Goal: Task Accomplishment & Management: Use online tool/utility

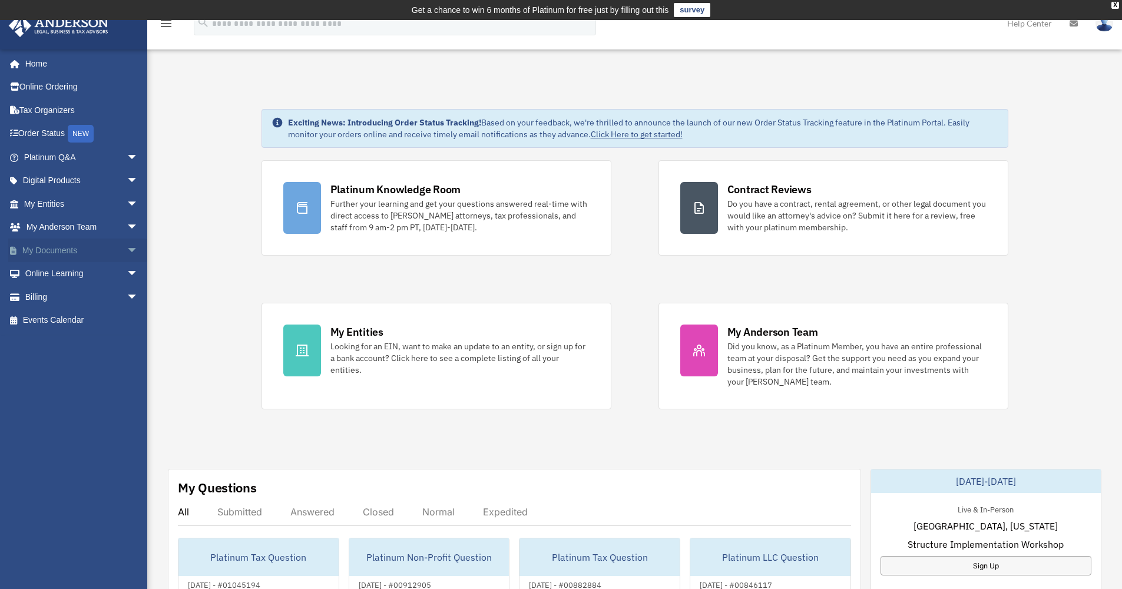
click at [127, 247] on span "arrow_drop_down" at bounding box center [139, 251] width 24 height 24
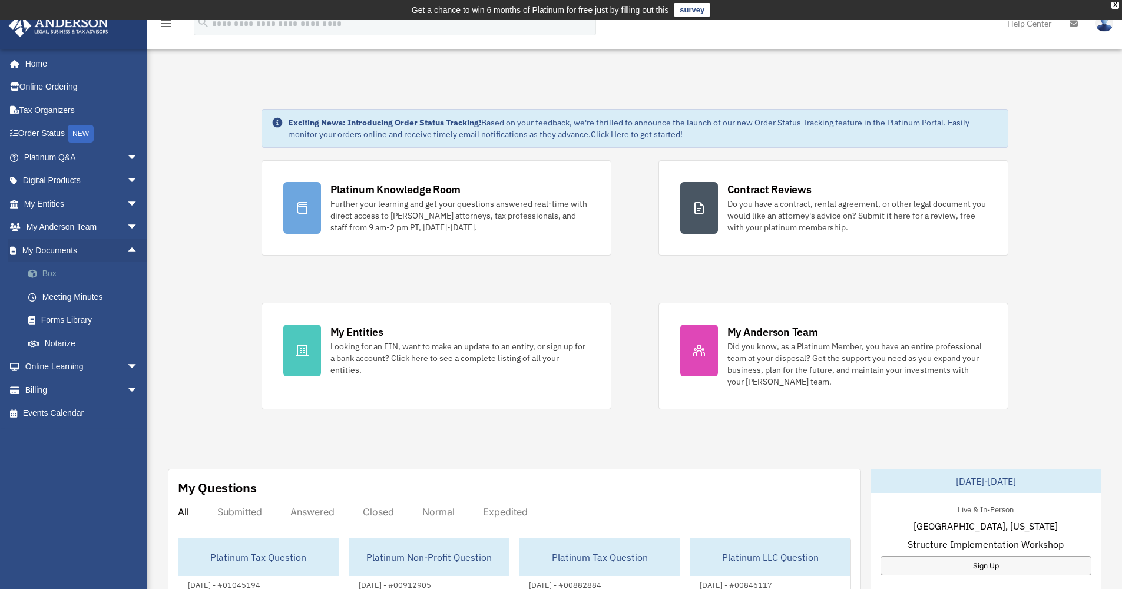
click at [42, 272] on link "Box" at bounding box center [86, 274] width 140 height 24
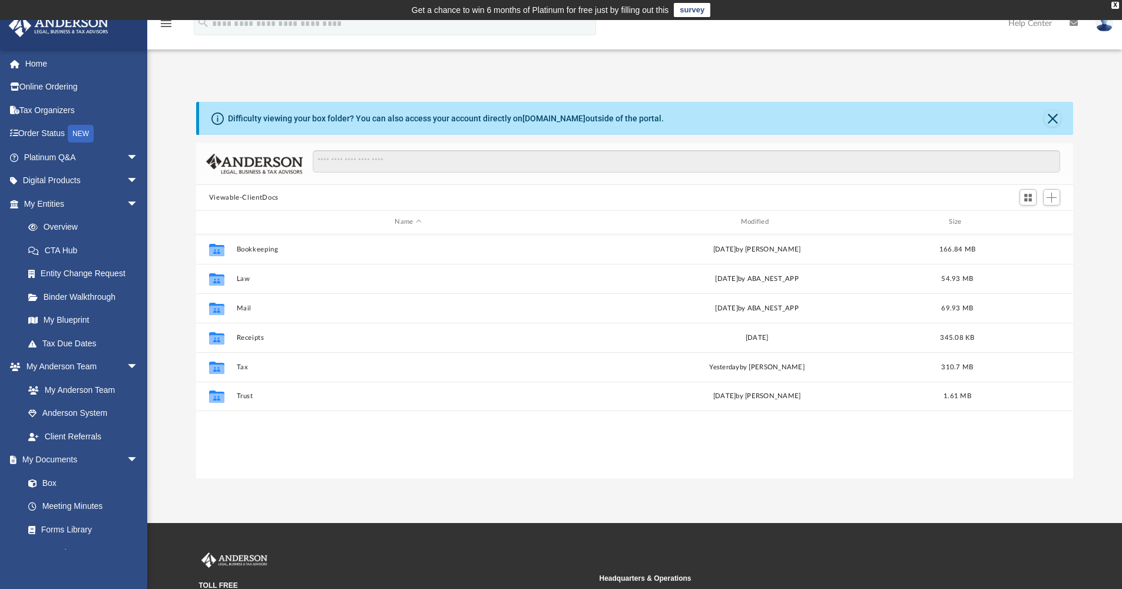
scroll to position [259, 869]
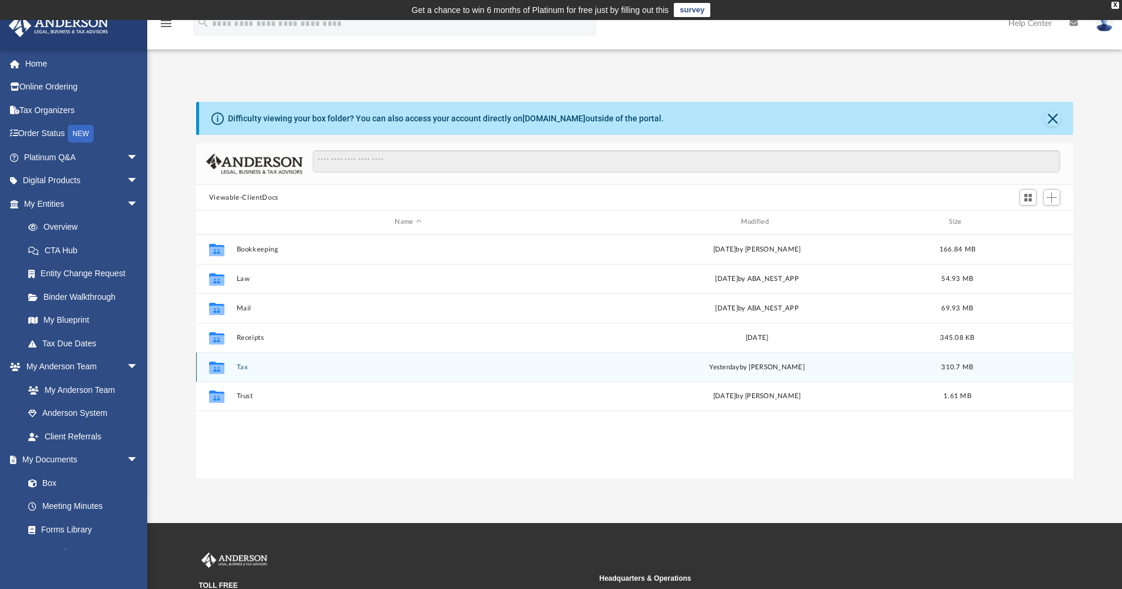
click at [240, 369] on button "Tax" at bounding box center [408, 368] width 344 height 8
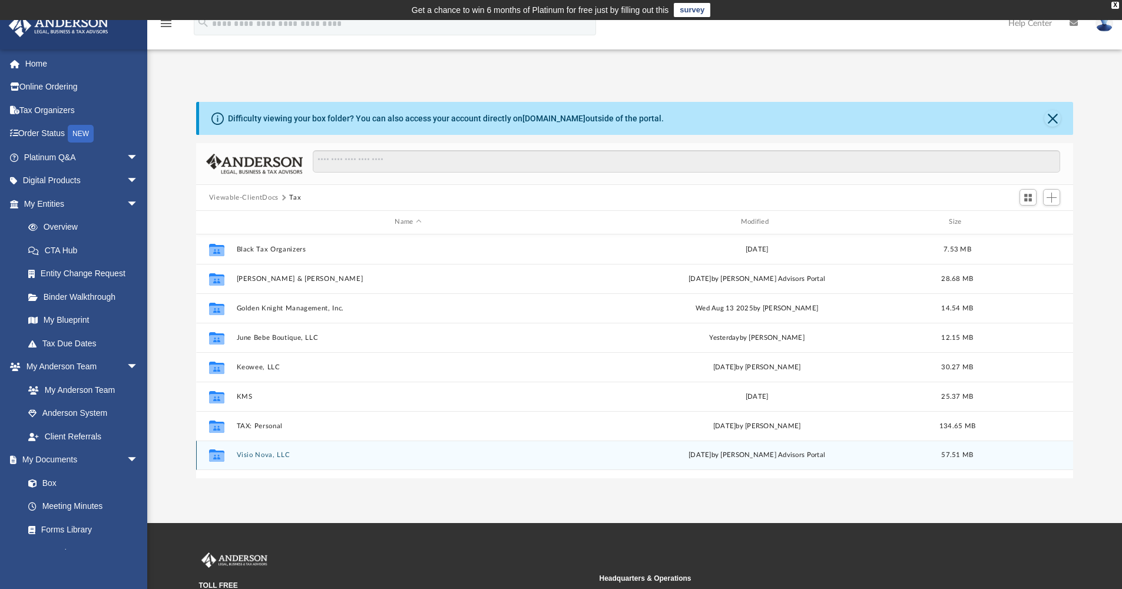
click at [263, 460] on div "Collaborated Folder Visio Nova, LLC Tue Jul 15 2025 by Anderson Advisors Portal…" at bounding box center [635, 455] width 878 height 29
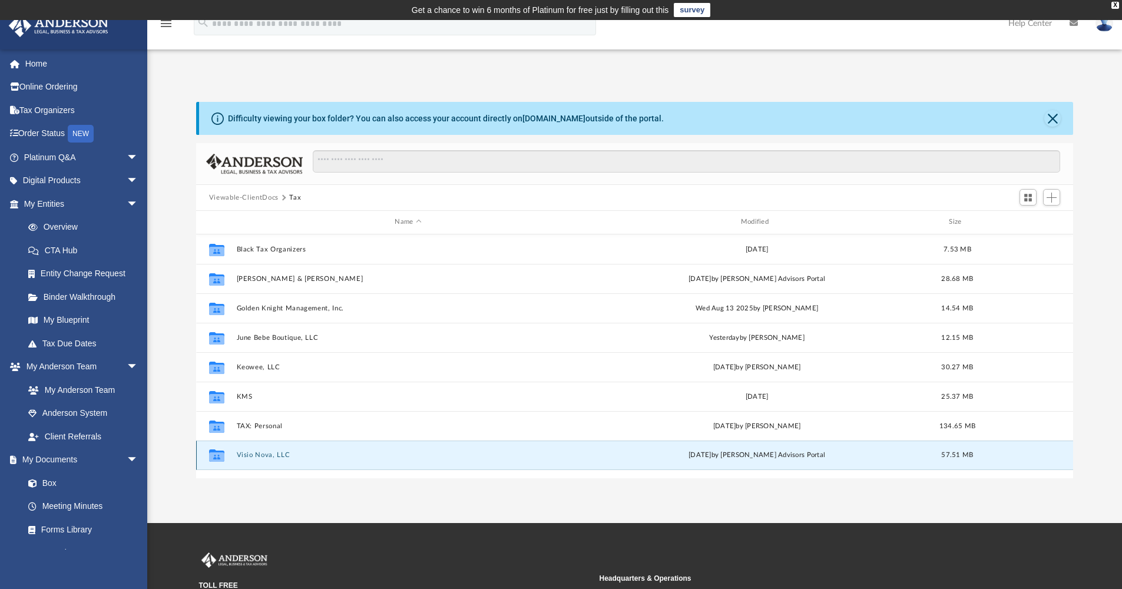
click at [263, 455] on button "Visio Nova, LLC" at bounding box center [408, 455] width 344 height 8
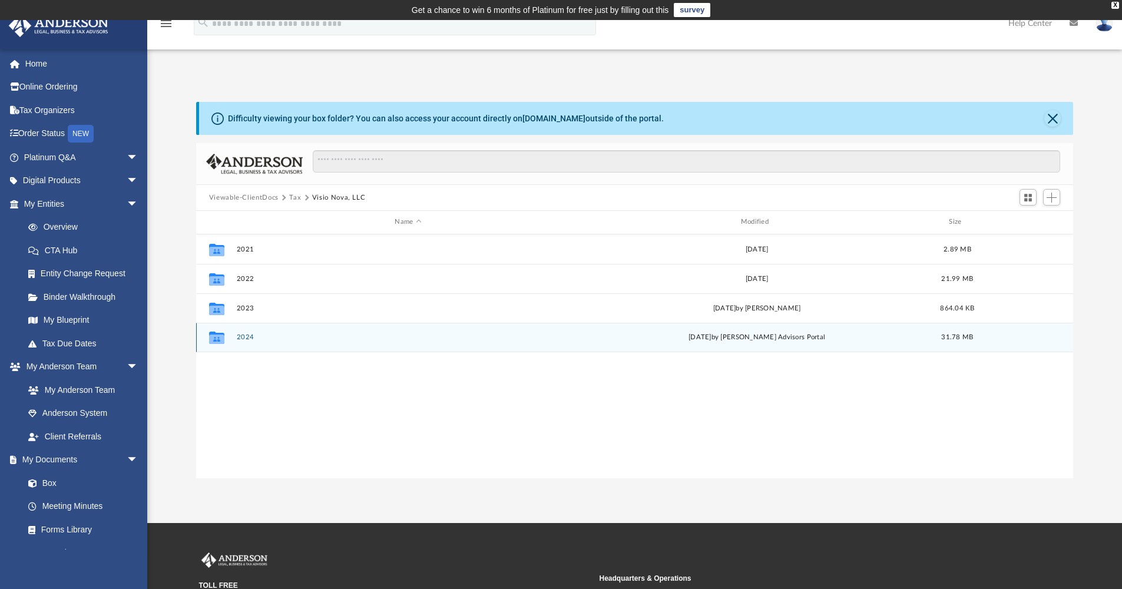
click at [245, 340] on button "2024" at bounding box center [408, 337] width 344 height 8
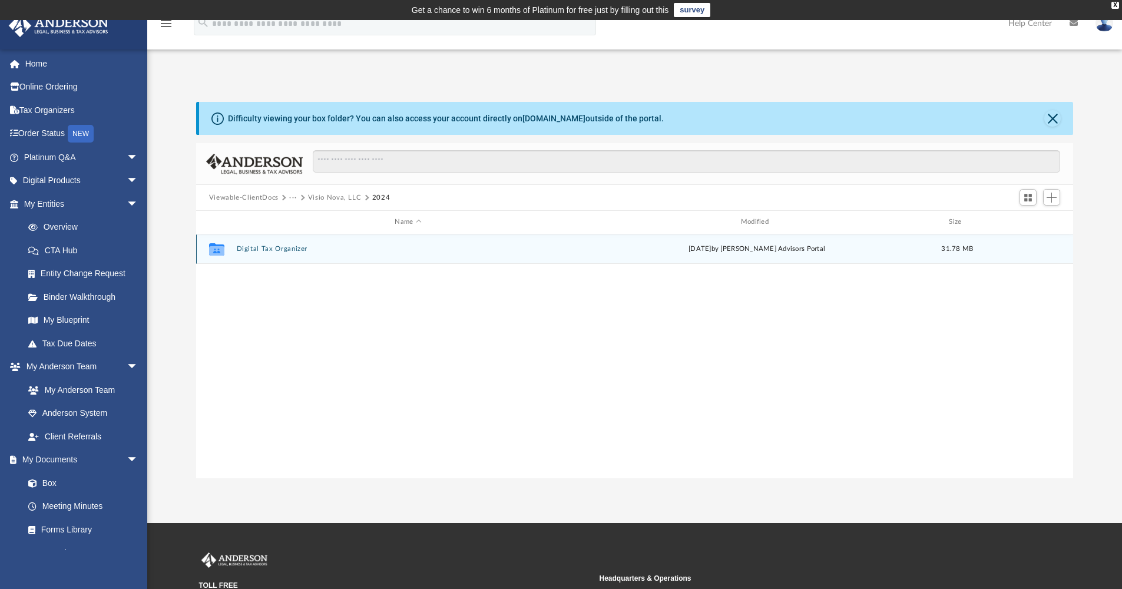
click at [269, 251] on button "Digital Tax Organizer" at bounding box center [408, 249] width 344 height 8
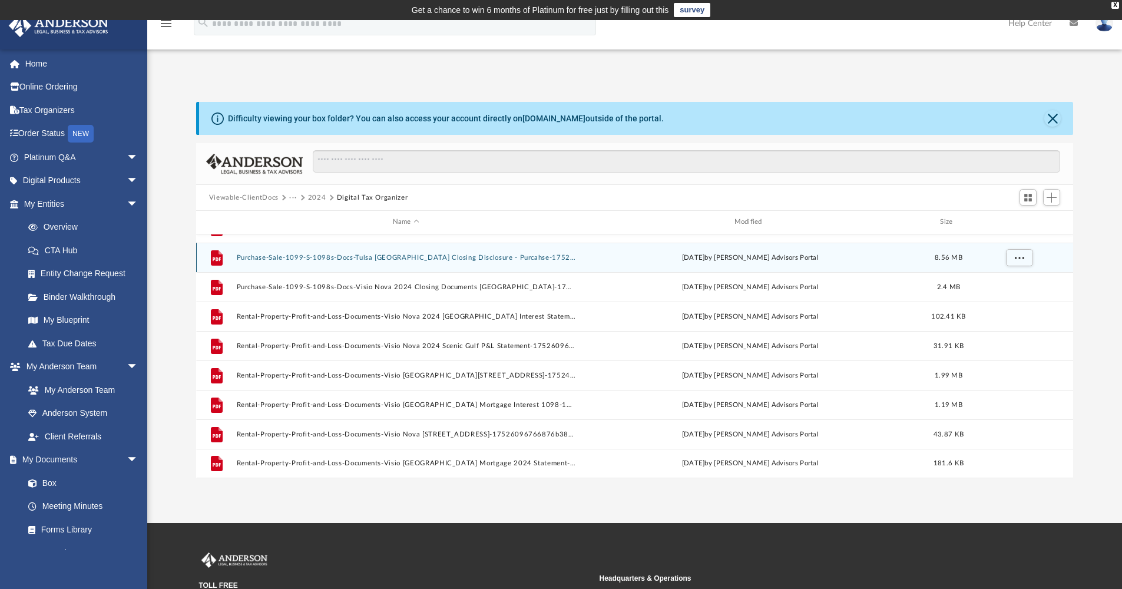
scroll to position [45, 0]
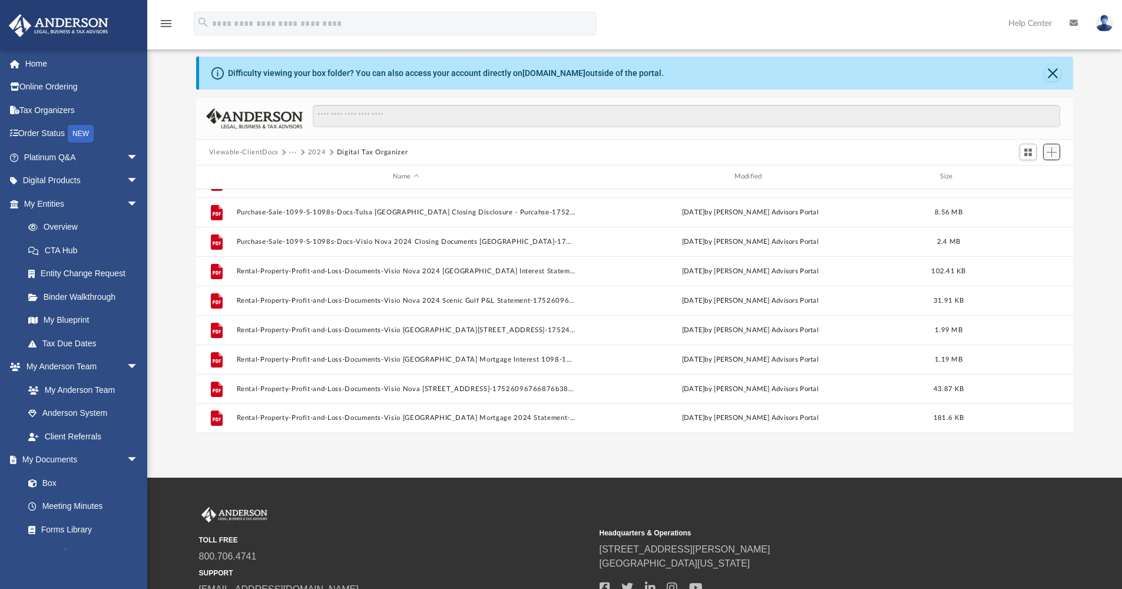
click at [1049, 151] on span "Add" at bounding box center [1052, 152] width 10 height 10
click at [1027, 177] on li "Upload" at bounding box center [1035, 176] width 38 height 12
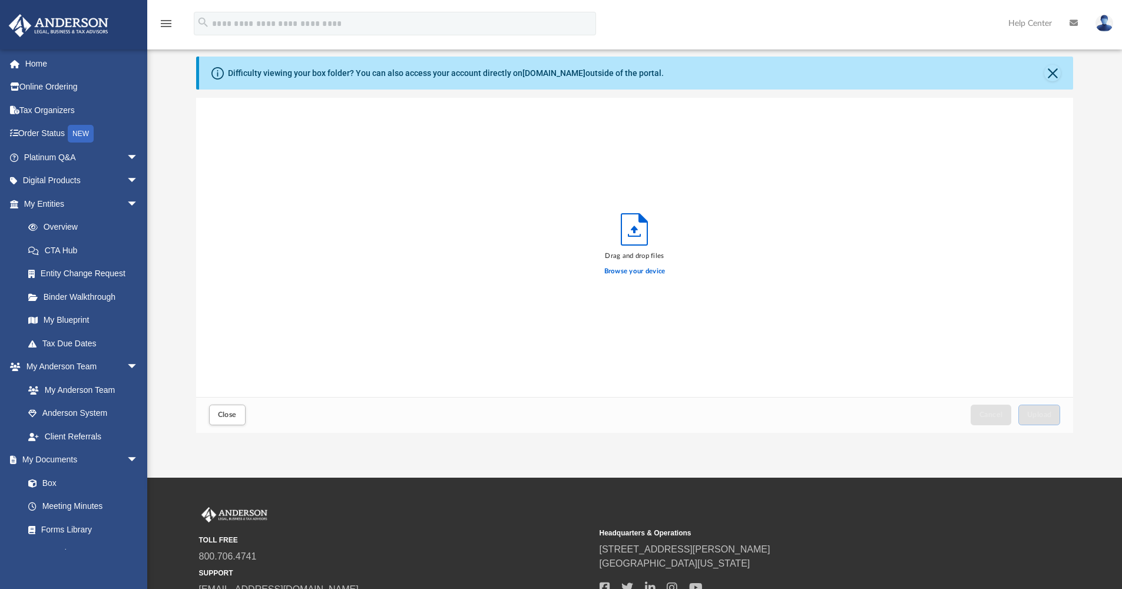
scroll to position [290, 869]
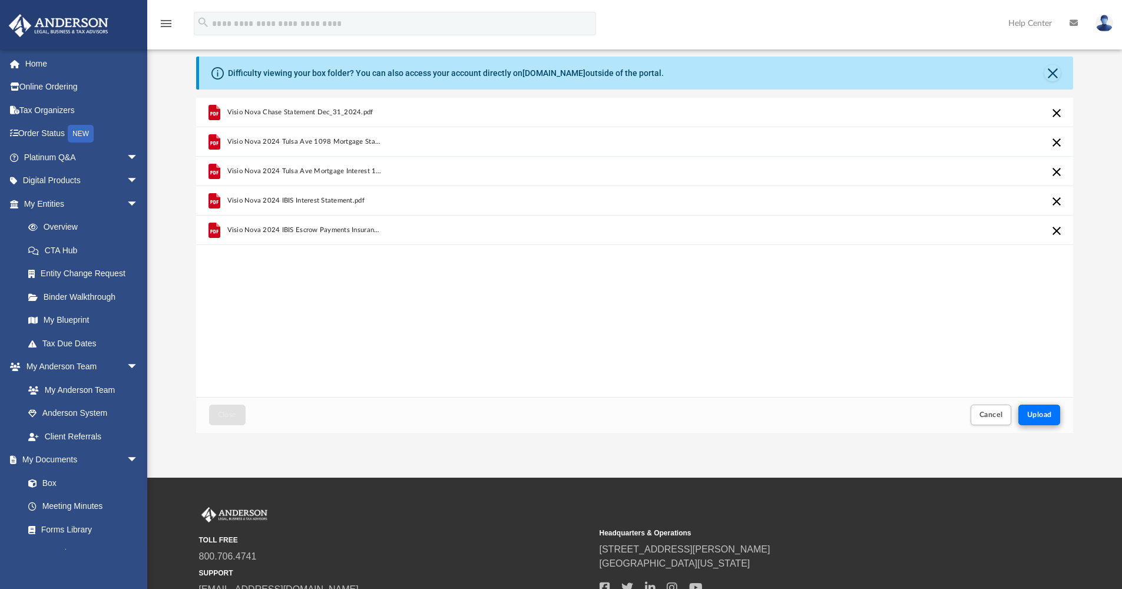
click at [1036, 413] on span "Upload" at bounding box center [1040, 414] width 25 height 7
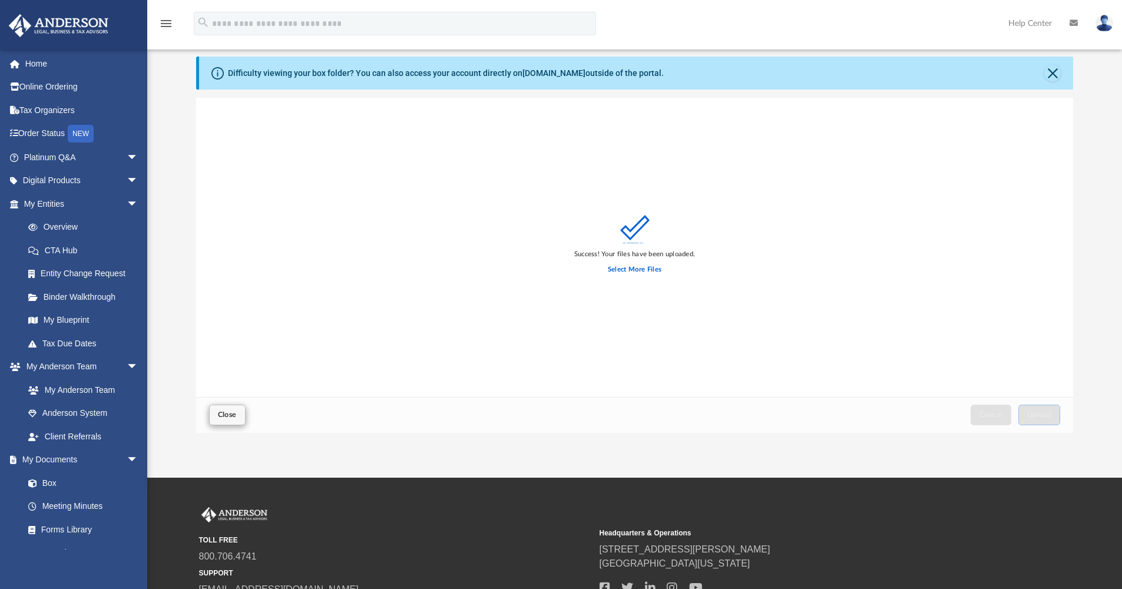
click at [219, 418] on span "Close" at bounding box center [227, 414] width 19 height 7
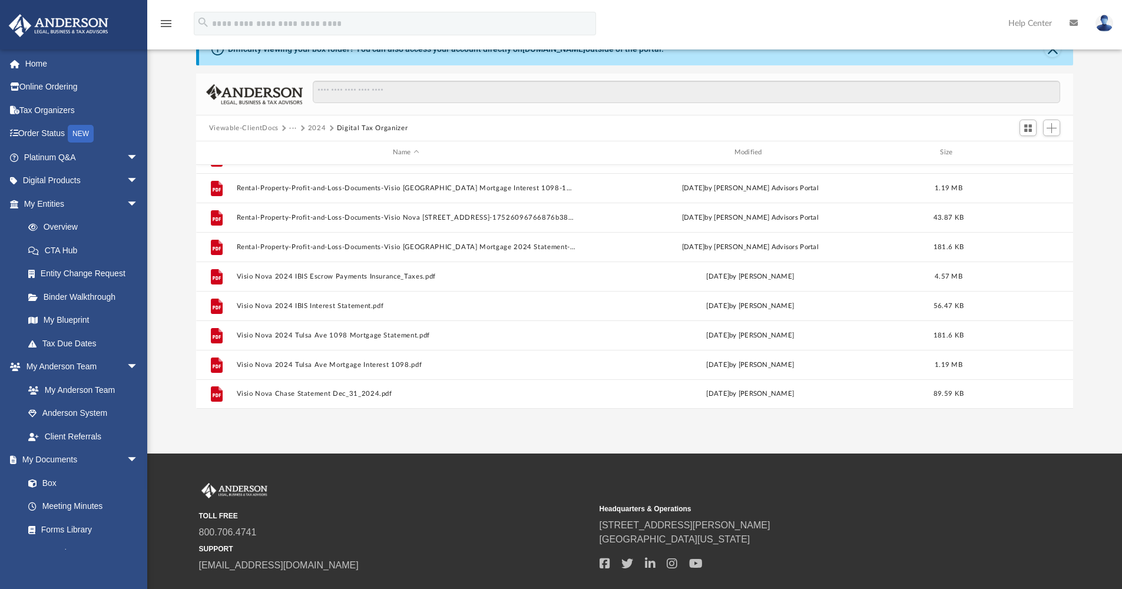
scroll to position [108, 0]
